Goal: Register for event/course

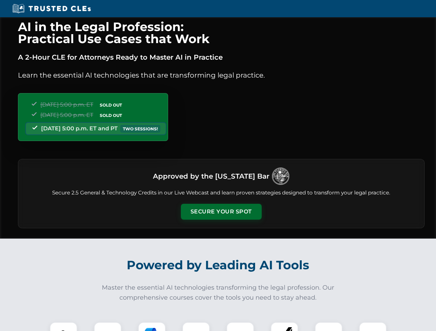
click at [221, 212] on button "Secure Your Spot" at bounding box center [221, 212] width 81 height 16
click at [64, 327] on img at bounding box center [63, 336] width 20 height 20
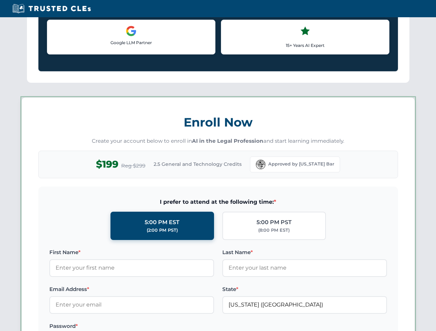
click at [152, 327] on label "Password *" at bounding box center [131, 326] width 165 height 8
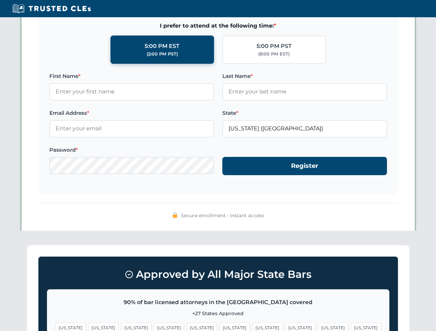
click at [318, 327] on span "[US_STATE]" at bounding box center [333, 328] width 30 height 10
